Goal: Information Seeking & Learning: Learn about a topic

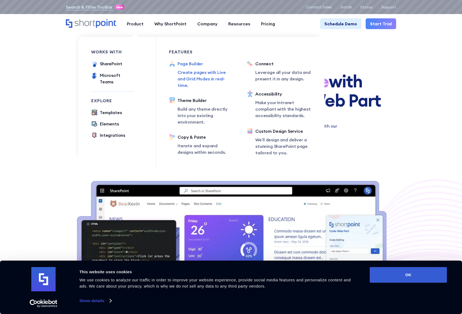
click at [193, 66] on div "Page Builder" at bounding box center [206, 63] width 56 height 6
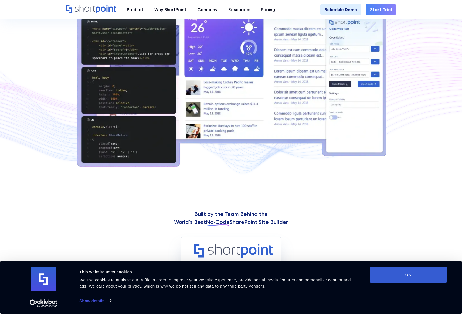
scroll to position [230, 0]
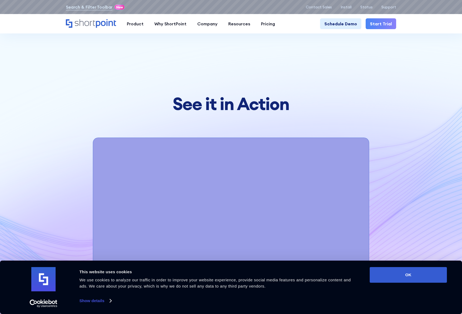
scroll to position [1854, 0]
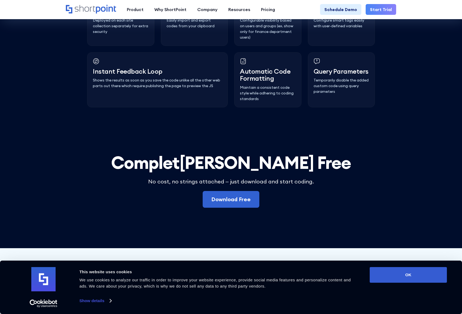
scroll to position [1553, 0]
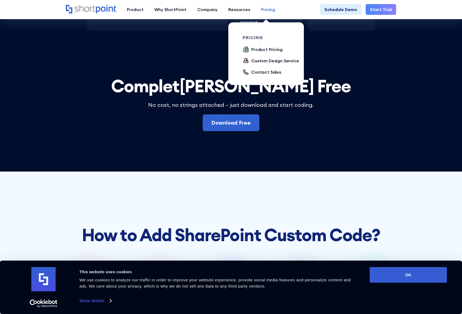
click at [269, 10] on div "Pricing" at bounding box center [268, 9] width 14 height 6
click at [273, 48] on div "Product Pricing" at bounding box center [266, 49] width 31 height 6
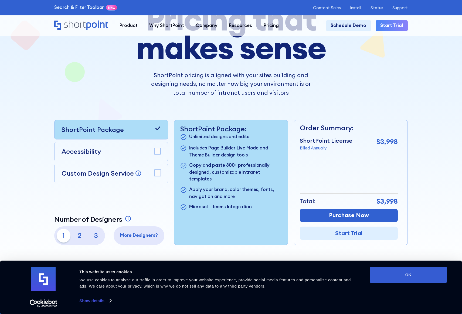
scroll to position [120, 0]
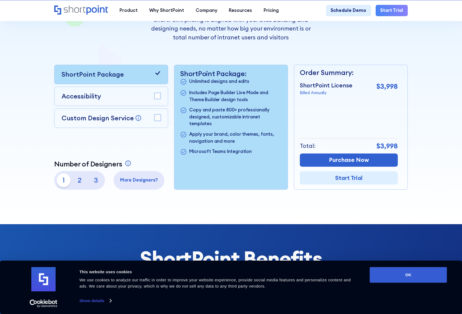
click at [159, 99] on rect at bounding box center [157, 96] width 6 height 6
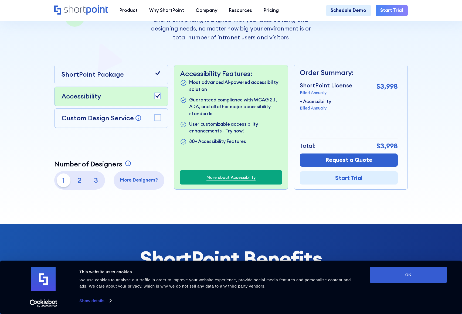
click at [158, 99] on rect at bounding box center [157, 96] width 6 height 6
click at [157, 99] on rect at bounding box center [157, 96] width 6 height 6
click at [157, 98] on icon at bounding box center [157, 96] width 5 height 4
click at [157, 99] on rect at bounding box center [157, 96] width 6 height 6
click at [157, 98] on icon at bounding box center [157, 96] width 5 height 4
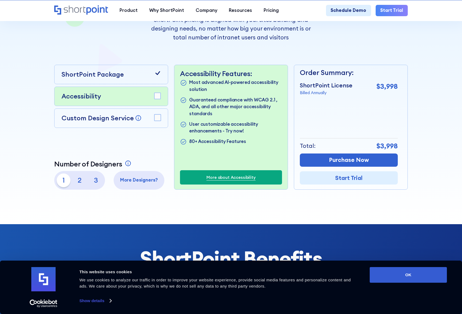
click at [156, 72] on icon at bounding box center [157, 73] width 7 height 7
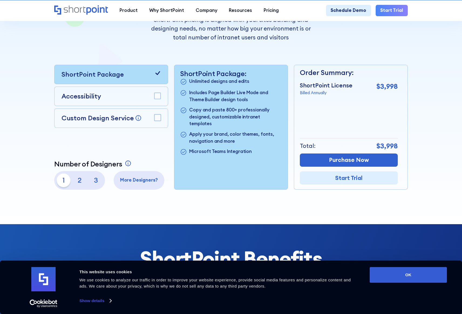
click at [120, 77] on p "ShortPoint Package" at bounding box center [93, 75] width 62 height 10
click at [77, 182] on p "2" at bounding box center [80, 180] width 14 height 14
click at [89, 186] on p "3" at bounding box center [96, 180] width 14 height 14
click at [63, 182] on p "1" at bounding box center [64, 180] width 14 height 14
click at [75, 185] on p "2" at bounding box center [80, 180] width 14 height 14
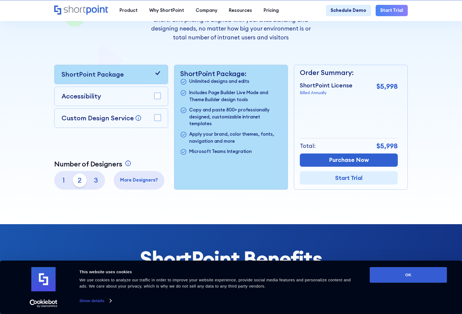
click at [102, 184] on div "1 2 3" at bounding box center [79, 180] width 51 height 18
click at [47, 185] on div at bounding box center [231, 57] width 416 height 333
click at [59, 183] on p "1" at bounding box center [64, 180] width 14 height 14
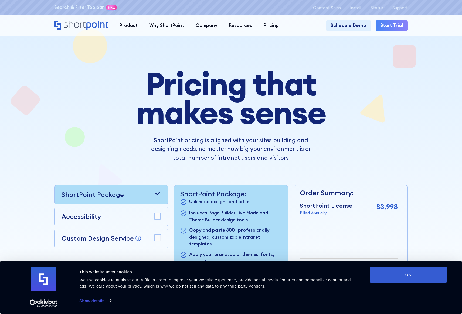
scroll to position [145, 0]
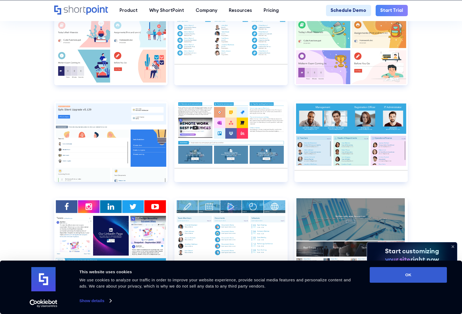
scroll to position [3199, 0]
